Goal: Communication & Community: Answer question/provide support

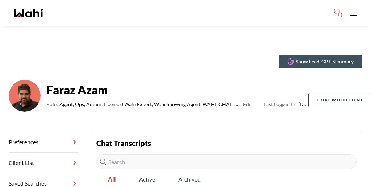
scroll to position [64, 0]
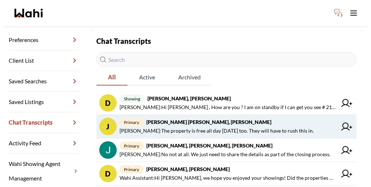
scroll to position [102, 0]
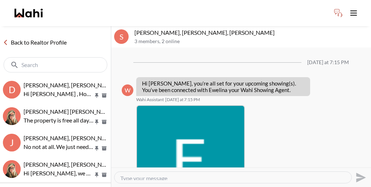
scroll to position [171, 0]
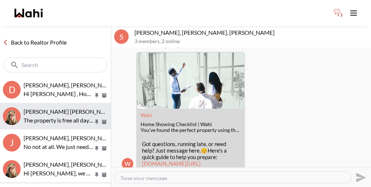
click at [80, 116] on p "The property is free all day [DATE] too. They will have to rush this in." at bounding box center [59, 120] width 70 height 9
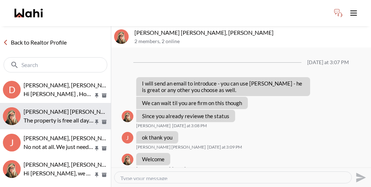
scroll to position [519, 0]
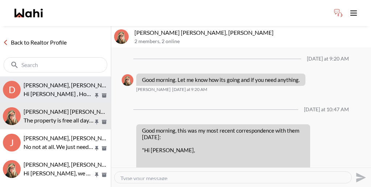
click at [75, 89] on p "Hi [PERSON_NAME] , How are you ? I am on standby if I can get you see # 213 - 2…" at bounding box center [59, 93] width 70 height 9
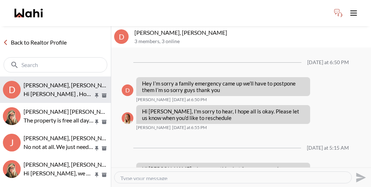
scroll to position [375, 0]
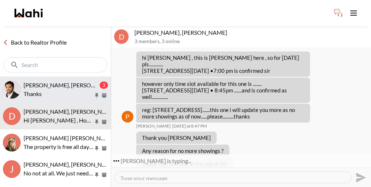
click at [50, 89] on p "Thanks" at bounding box center [59, 93] width 70 height 9
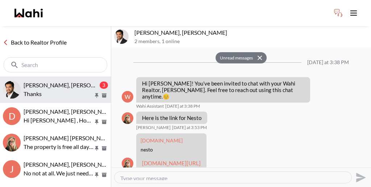
scroll to position [357, 0]
